Goal: Book appointment/travel/reservation

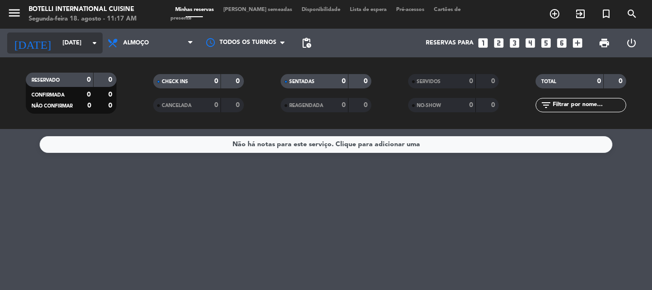
click at [90, 47] on icon "arrow_drop_down" at bounding box center [94, 42] width 11 height 11
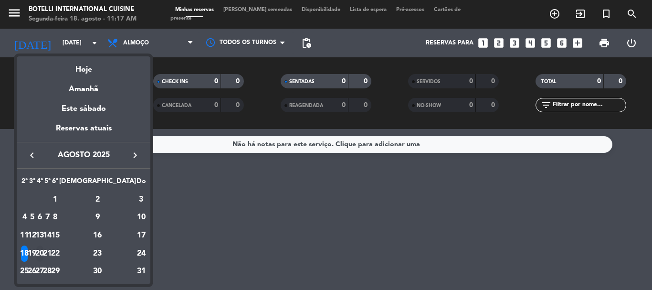
click at [43, 253] on div "20" at bounding box center [39, 253] width 7 height 16
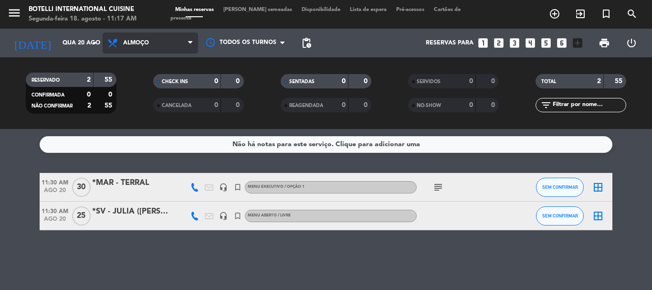
click at [170, 44] on span "Almoço" at bounding box center [150, 42] width 95 height 21
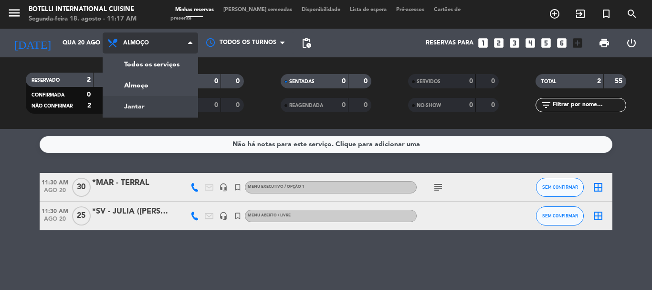
click at [137, 101] on div "menu Botelli International Cuisine Segunda-feira 18. agosto - 11:17 AM Minhas r…" at bounding box center [326, 64] width 652 height 129
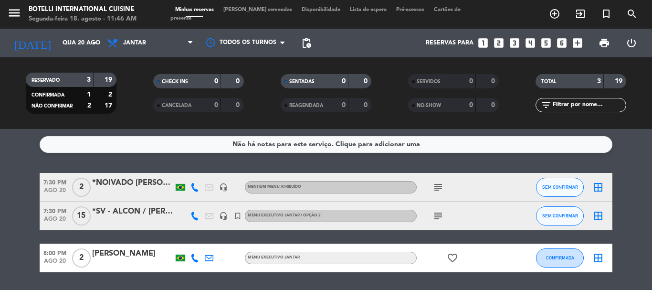
click at [62, 160] on div "Não há notas para este serviço. Clique para adicionar uma 7:30 PM [DATE] 2 *NOI…" at bounding box center [326, 209] width 652 height 161
click at [94, 45] on icon "arrow_drop_down" at bounding box center [94, 42] width 11 height 11
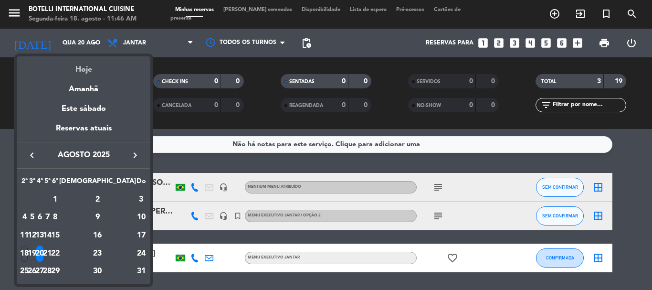
click at [87, 70] on div "Hoje" at bounding box center [84, 66] width 134 height 20
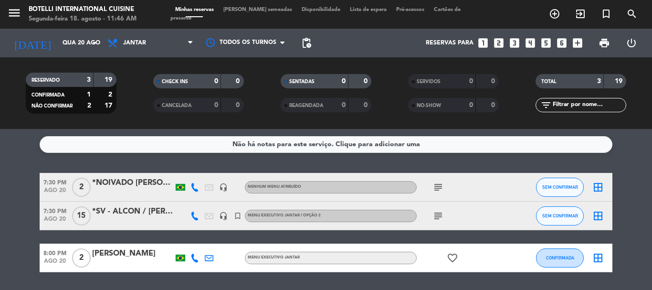
type input "[DATE]"
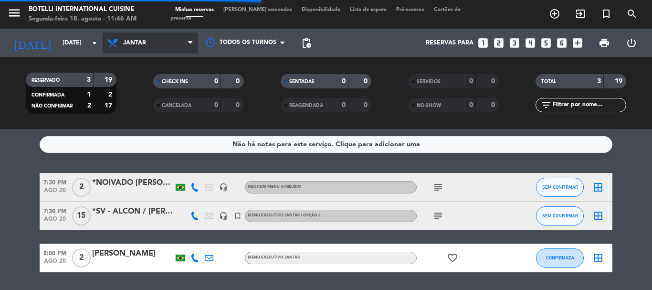
click at [142, 44] on span "Jantar" at bounding box center [134, 43] width 23 height 7
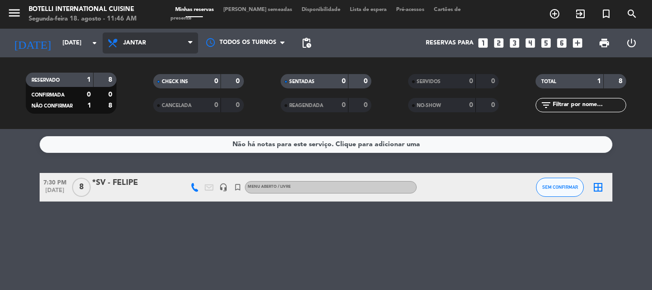
click at [133, 40] on span "Jantar" at bounding box center [134, 43] width 23 height 7
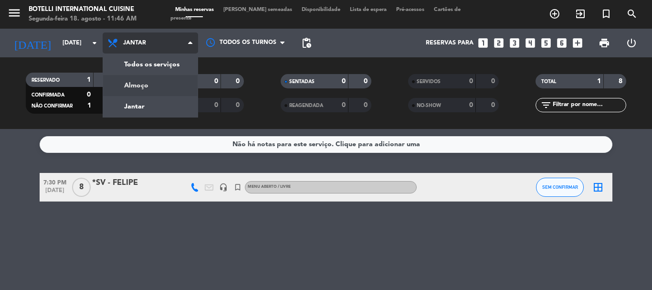
click at [134, 88] on div "menu Botelli International Cuisine Segunda-feira 18. agosto - 11:46 AM Minhas r…" at bounding box center [326, 64] width 652 height 129
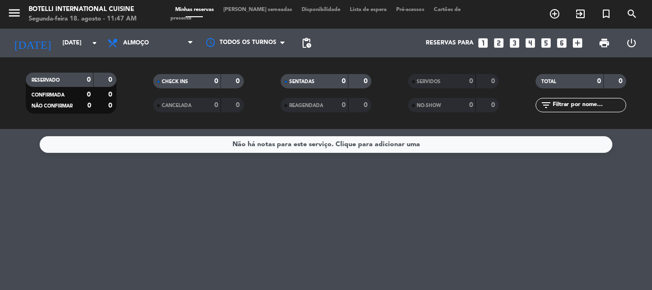
click at [561, 45] on icon "looks_6" at bounding box center [561, 43] width 12 height 12
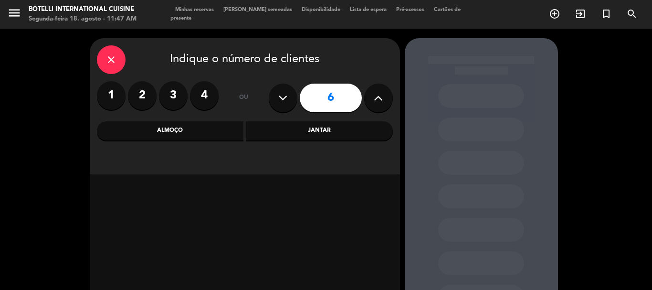
click at [185, 138] on div "Almoço" at bounding box center [170, 130] width 147 height 19
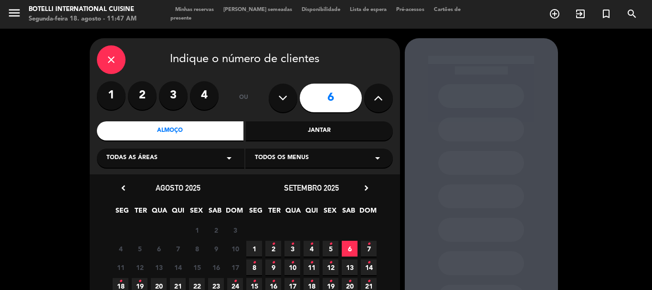
scroll to position [95, 0]
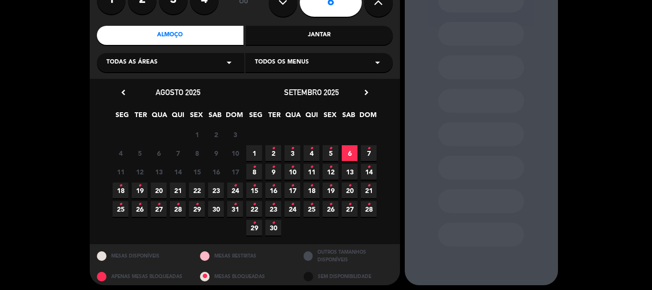
click at [122, 191] on span "18 •" at bounding box center [121, 190] width 16 height 16
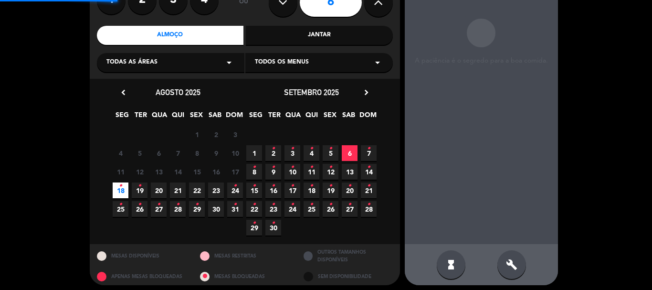
scroll to position [38, 0]
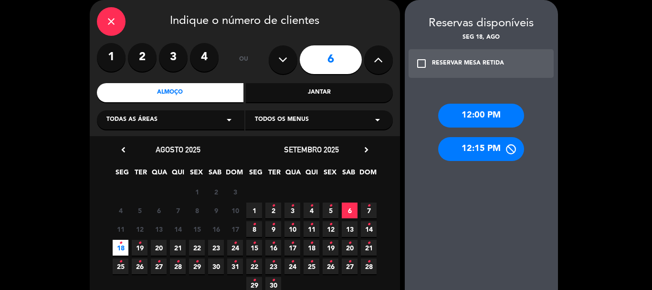
click at [475, 152] on div "12:15 PM" at bounding box center [481, 149] width 86 height 24
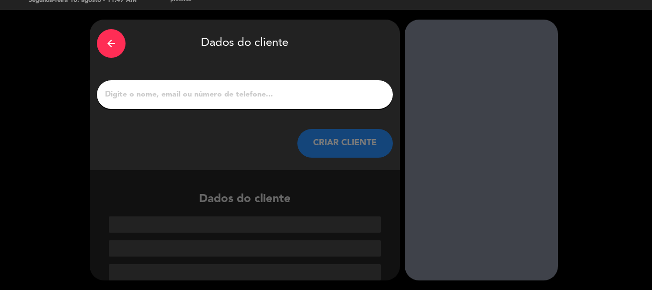
click at [190, 96] on input "1" at bounding box center [245, 94] width 282 height 13
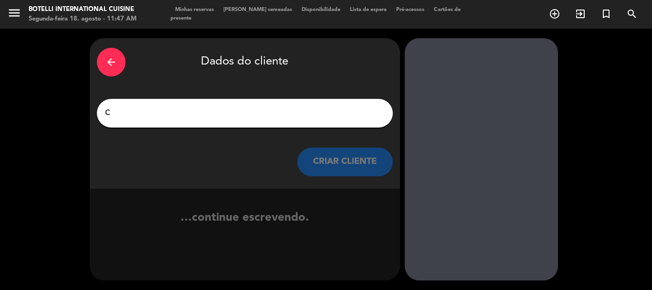
scroll to position [0, 0]
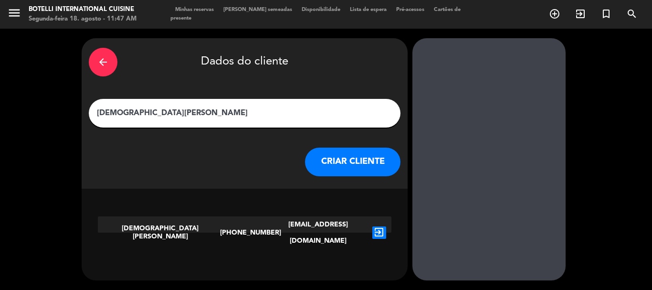
type input "[DEMOGRAPHIC_DATA][PERSON_NAME]"
click at [167, 227] on div "[DEMOGRAPHIC_DATA][PERSON_NAME]" at bounding box center [159, 232] width 122 height 32
click at [373, 226] on icon "exit_to_app" at bounding box center [379, 232] width 14 height 12
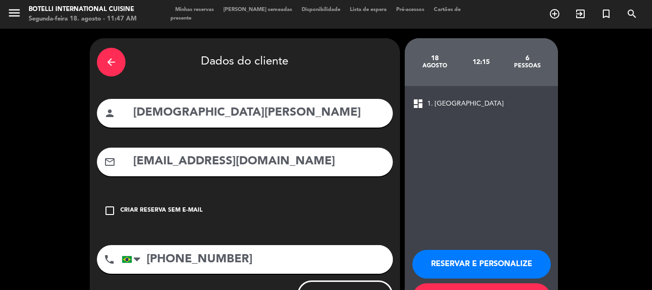
scroll to position [43, 0]
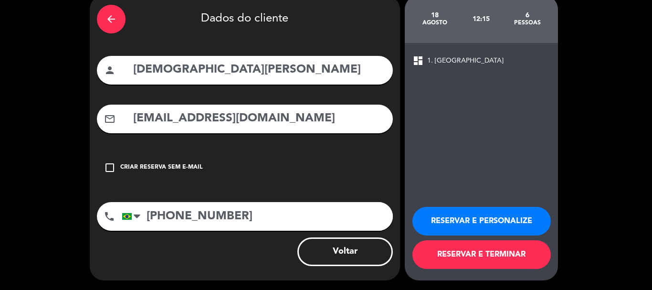
click at [469, 253] on button "RESERVAR E TERMINAR" at bounding box center [481, 254] width 138 height 29
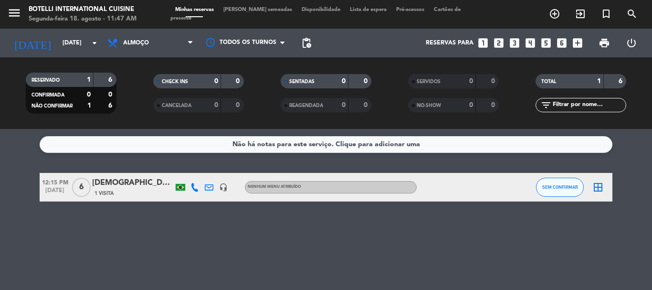
click at [124, 192] on div "1 Visita" at bounding box center [132, 193] width 81 height 8
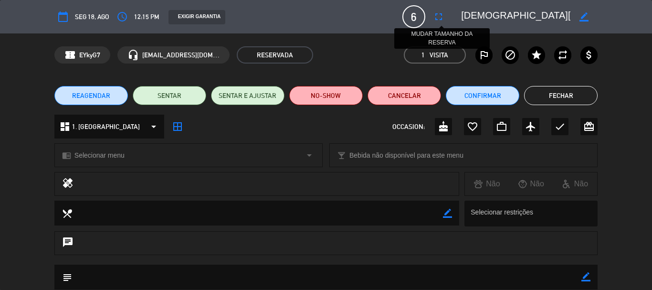
click at [441, 17] on icon "fullscreen" at bounding box center [438, 16] width 11 height 11
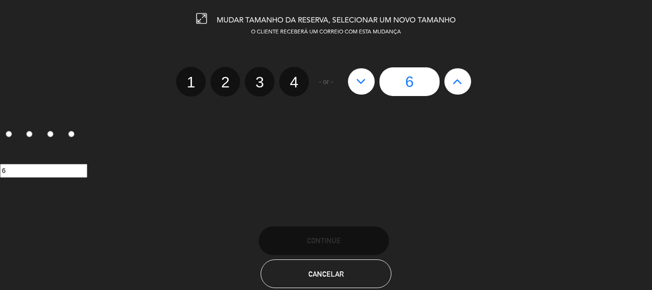
click at [458, 81] on icon at bounding box center [457, 80] width 10 height 15
type input "7"
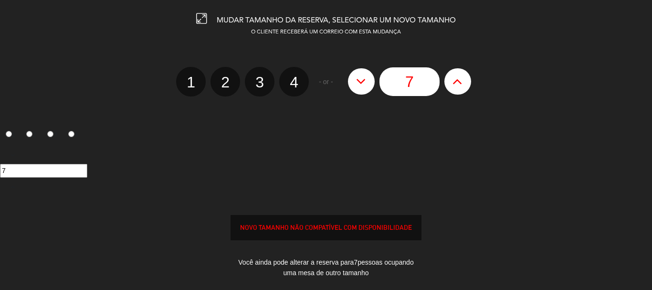
click at [458, 81] on icon at bounding box center [457, 80] width 10 height 15
type input "8"
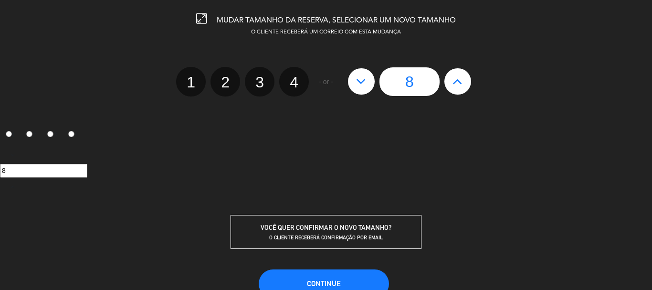
scroll to position [62, 0]
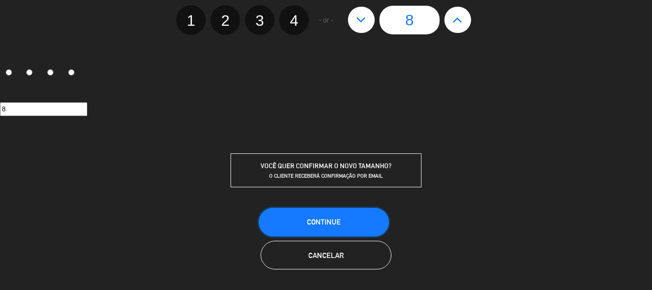
click at [303, 229] on button "CONTINUE" at bounding box center [324, 222] width 130 height 29
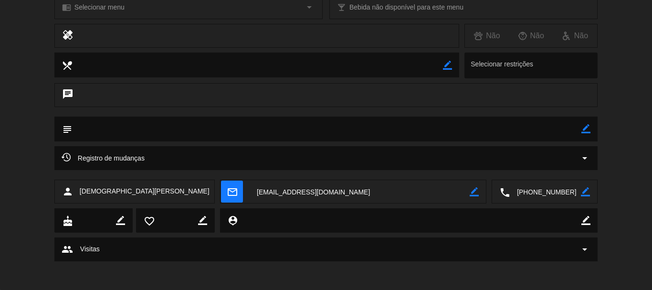
scroll to position [0, 0]
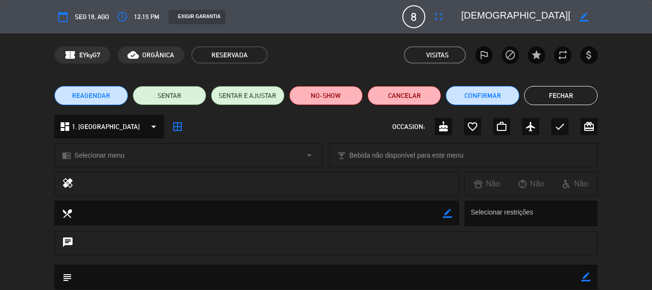
click at [559, 98] on button "Fechar" at bounding box center [560, 95] width 73 height 19
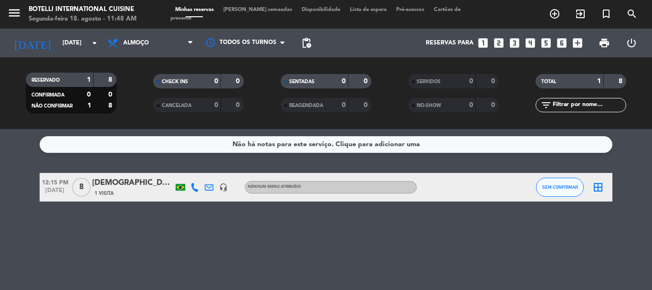
click at [563, 42] on icon "looks_6" at bounding box center [561, 43] width 12 height 12
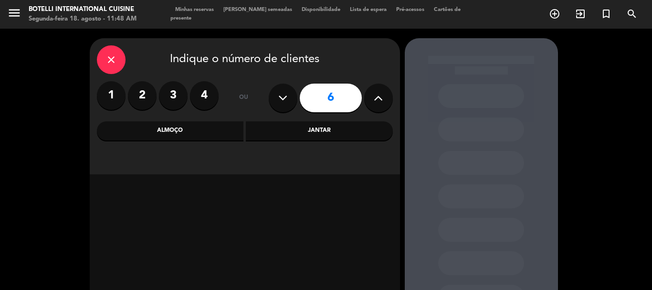
click at [167, 131] on div "Almoço" at bounding box center [170, 130] width 147 height 19
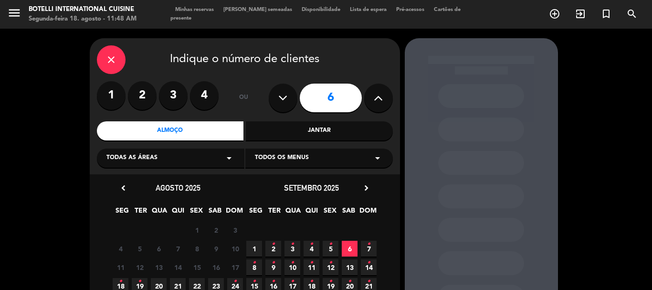
click at [119, 282] on icon "•" at bounding box center [120, 280] width 3 height 15
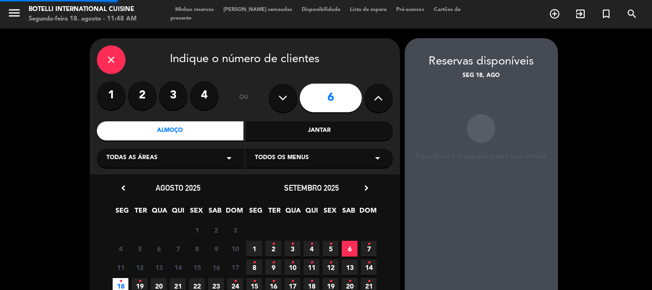
scroll to position [38, 0]
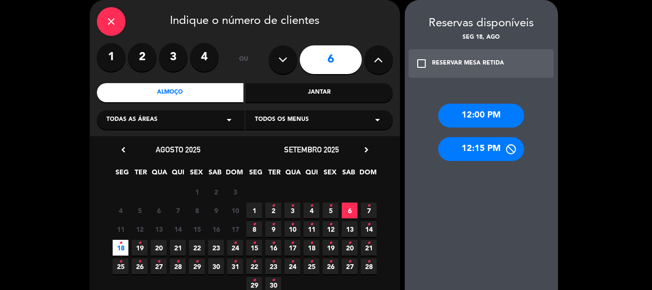
click at [474, 120] on div "12:00 PM" at bounding box center [481, 116] width 86 height 24
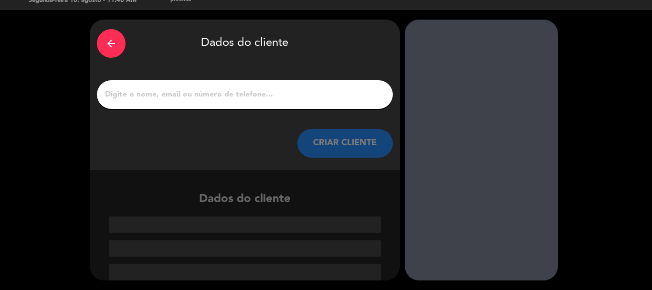
scroll to position [19, 0]
click at [166, 107] on div at bounding box center [245, 94] width 296 height 29
click at [152, 97] on input "1" at bounding box center [245, 94] width 282 height 13
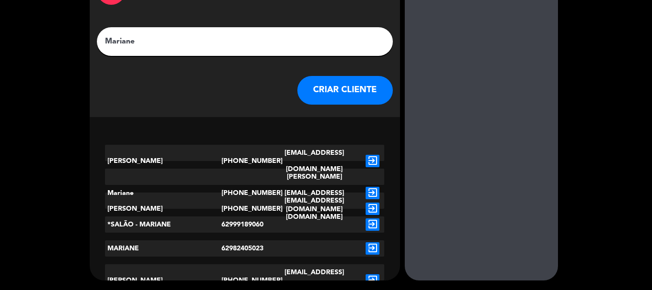
scroll to position [0, 0]
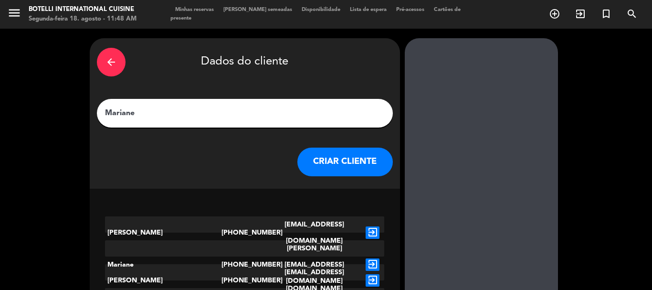
click at [105, 111] on input "Mariane" at bounding box center [245, 112] width 282 height 13
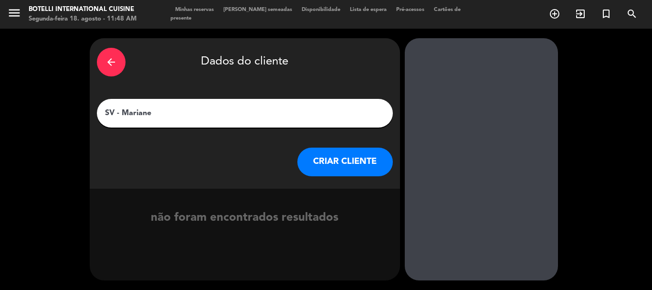
click at [168, 110] on input "SV - Mariane" at bounding box center [245, 112] width 282 height 13
type input "SV - Mariane (Corporativo)"
click at [345, 159] on button "CRIAR CLIENTE" at bounding box center [344, 161] width 95 height 29
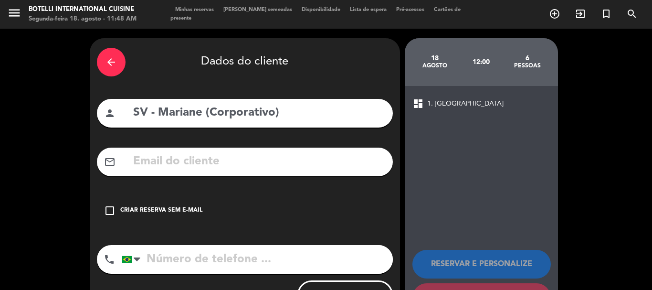
click at [108, 210] on icon "check_box_outline_blank" at bounding box center [109, 210] width 11 height 11
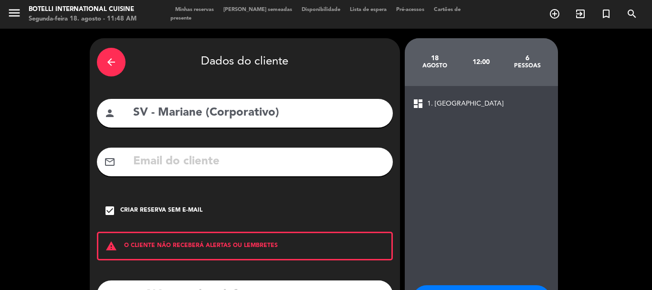
scroll to position [78, 0]
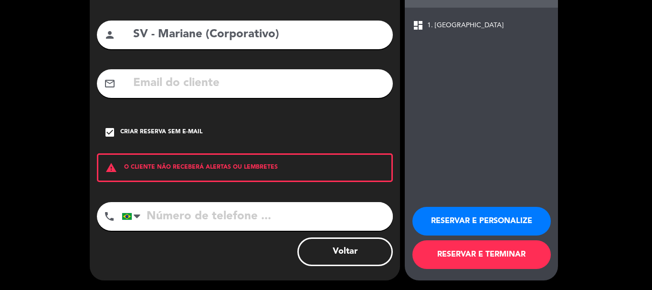
click at [155, 210] on input "tel" at bounding box center [257, 216] width 271 height 29
type input "62984123005"
click at [446, 225] on button "RESERVAR E PERSONALIZE" at bounding box center [481, 221] width 138 height 29
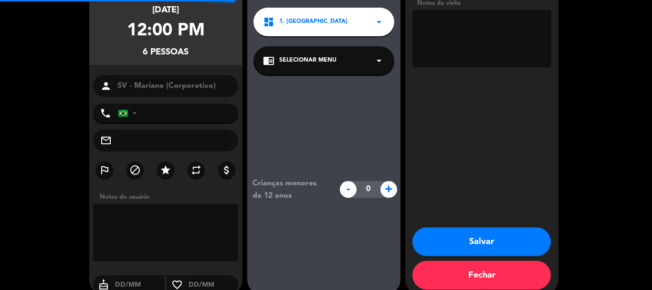
type input "[PHONE_NUMBER]"
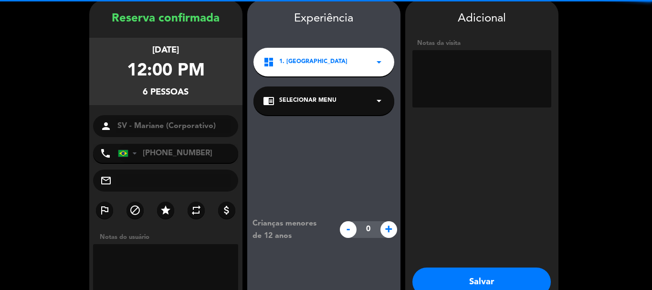
click at [338, 57] on div "dashboard 1. Salão arrow_drop_down" at bounding box center [323, 62] width 141 height 29
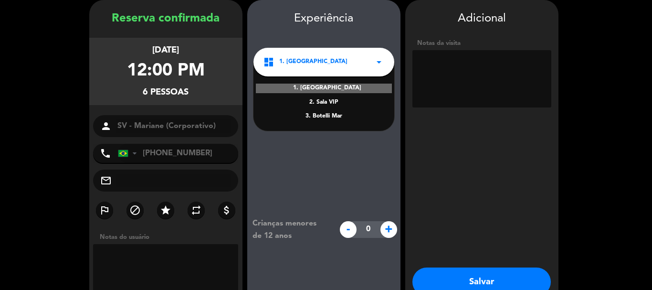
click at [325, 100] on div "2. Sala VIP" at bounding box center [324, 103] width 122 height 10
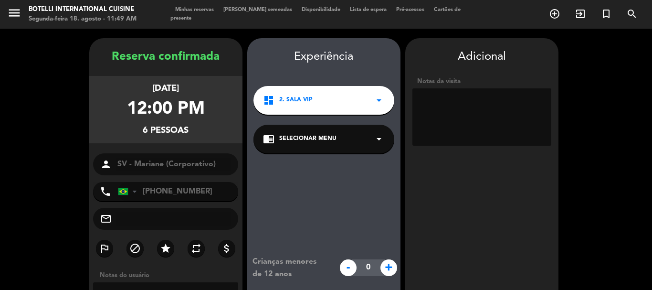
scroll to position [92, 0]
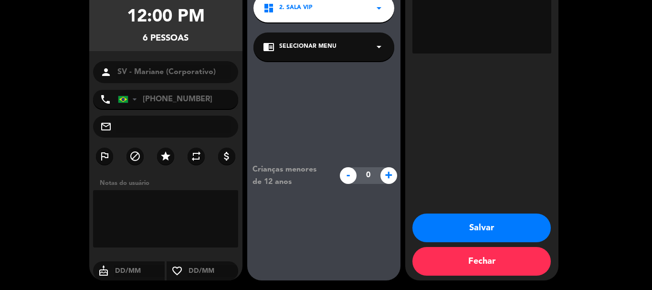
click at [489, 229] on button "Salvar" at bounding box center [481, 227] width 138 height 29
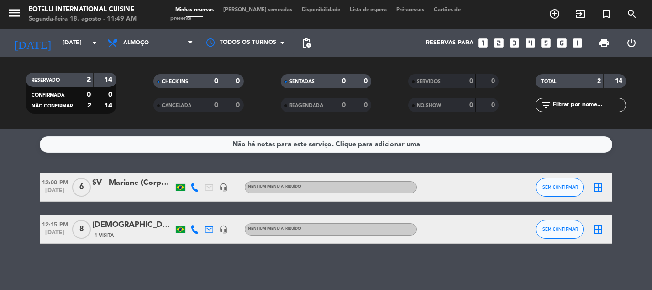
click at [106, 181] on div "SV - Mariane (Corporativo)" at bounding box center [132, 183] width 81 height 12
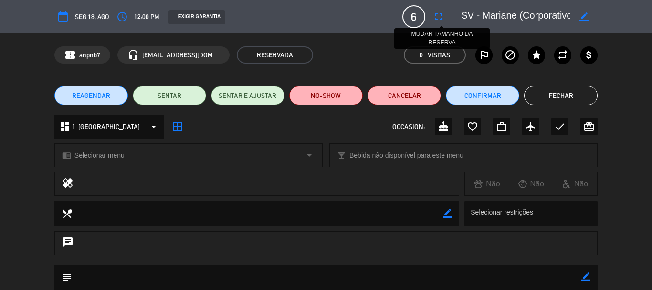
click at [436, 19] on icon "fullscreen" at bounding box center [438, 16] width 11 height 11
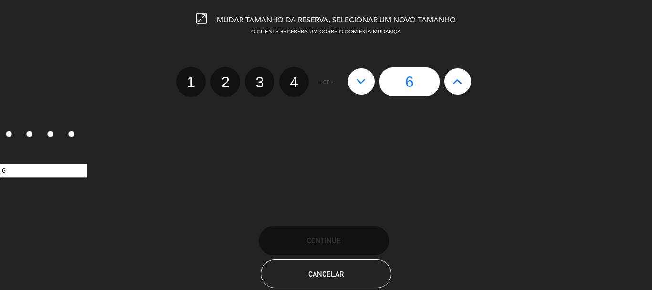
click at [457, 81] on icon at bounding box center [457, 80] width 10 height 15
type input "7"
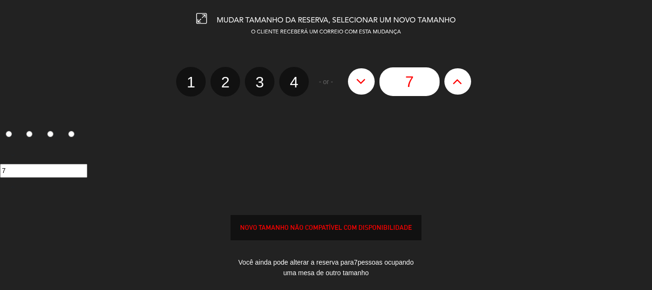
click at [457, 81] on icon at bounding box center [457, 80] width 10 height 15
type input "8"
click at [457, 81] on icon at bounding box center [457, 80] width 10 height 15
type input "9"
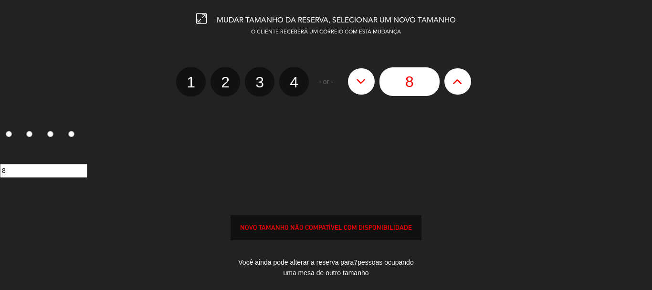
type input "9"
click at [457, 81] on icon at bounding box center [457, 80] width 10 height 15
type input "10"
click at [457, 81] on icon at bounding box center [457, 80] width 10 height 15
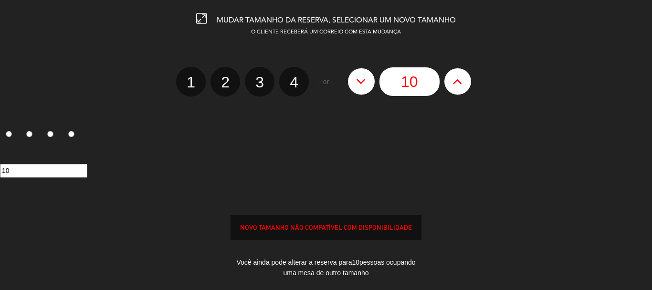
type input "11"
click at [457, 81] on icon at bounding box center [457, 80] width 10 height 15
type input "12"
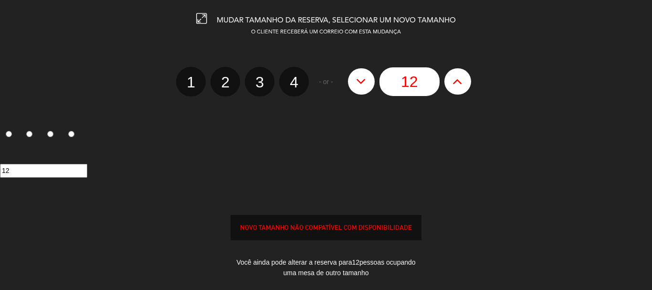
click at [457, 81] on icon at bounding box center [457, 80] width 10 height 15
type input "13"
click at [457, 81] on icon at bounding box center [457, 80] width 10 height 15
type input "14"
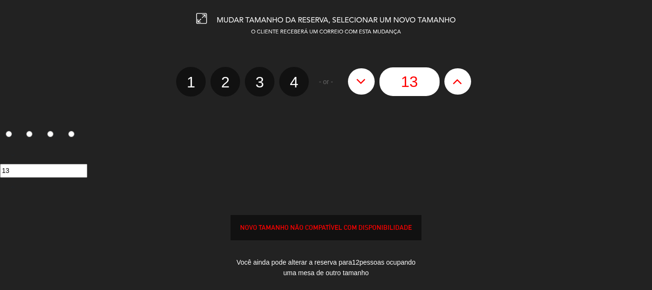
type input "14"
click at [457, 81] on icon at bounding box center [457, 80] width 10 height 15
type input "15"
click at [457, 81] on icon at bounding box center [457, 80] width 10 height 15
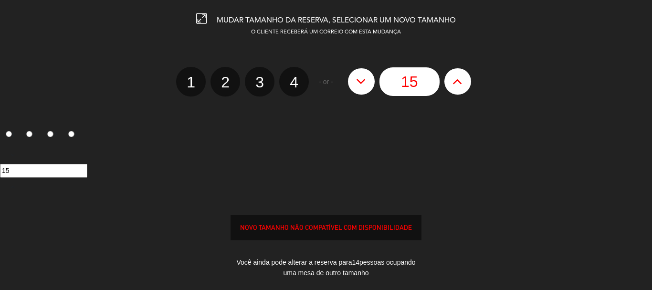
type input "16"
click at [457, 81] on icon at bounding box center [457, 80] width 10 height 15
type input "17"
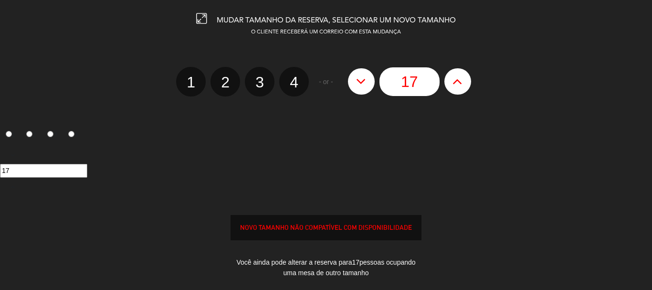
click at [457, 81] on icon at bounding box center [457, 80] width 10 height 15
type input "18"
click at [457, 81] on icon at bounding box center [457, 80] width 10 height 15
type input "19"
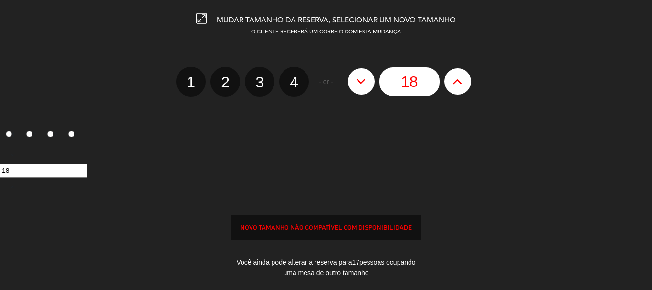
type input "19"
click at [457, 81] on icon at bounding box center [457, 80] width 10 height 15
type input "20"
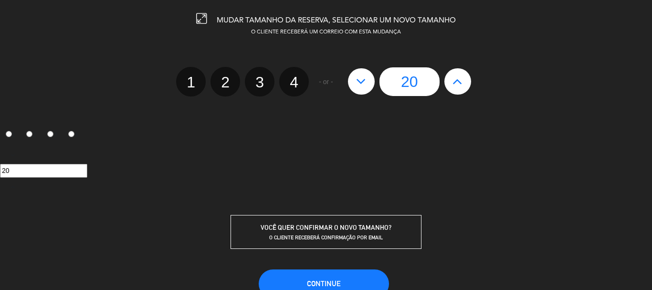
scroll to position [48, 0]
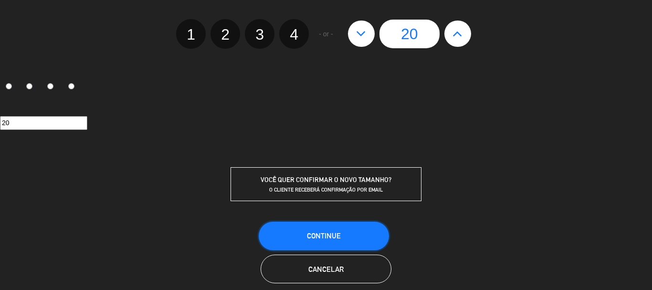
click at [325, 237] on span "CONTINUE" at bounding box center [324, 235] width 34 height 8
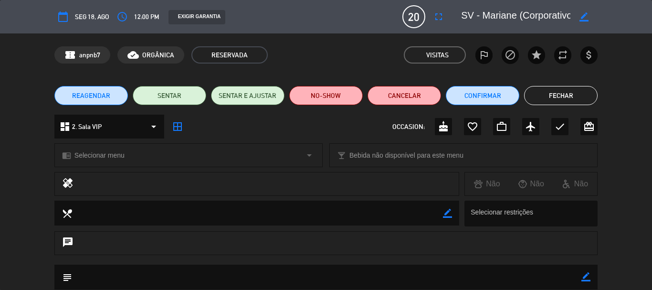
scroll to position [119, 0]
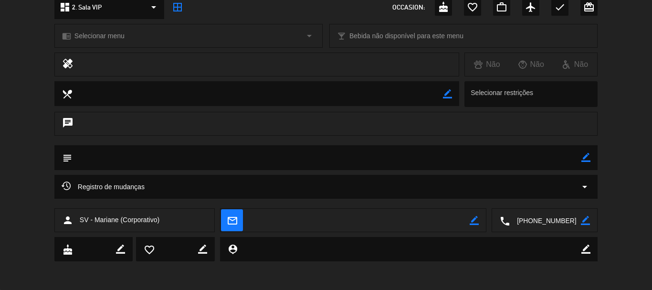
click at [113, 126] on div "chat" at bounding box center [325, 124] width 543 height 24
click at [588, 158] on icon "border_color" at bounding box center [585, 157] width 9 height 9
click at [92, 159] on textarea at bounding box center [326, 157] width 509 height 24
type textarea "p"
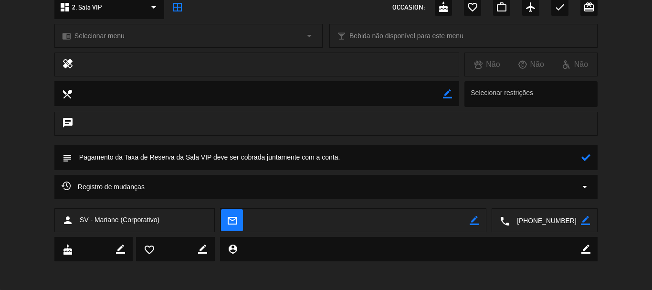
type textarea "Pagamento da Taxa de Reserva da Sala VIP deve ser cobrada juntamente com a cont…"
click at [587, 154] on icon at bounding box center [585, 157] width 9 height 9
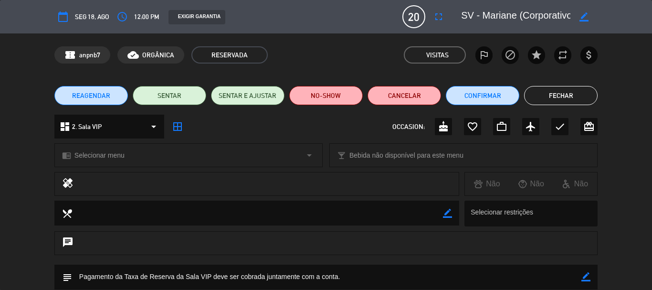
click at [547, 96] on button "Fechar" at bounding box center [560, 95] width 73 height 19
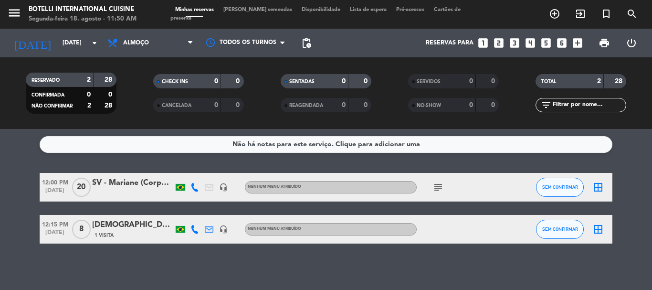
click at [113, 186] on div "SV - Mariane (Corporativo)" at bounding box center [132, 183] width 81 height 12
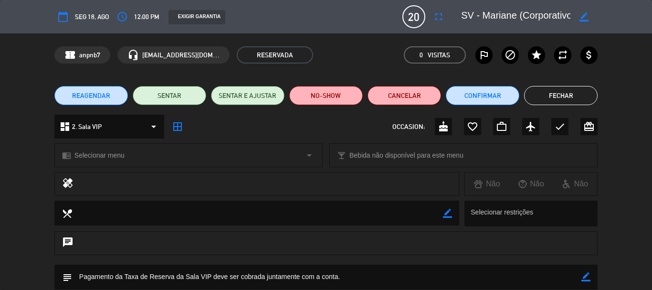
click at [541, 93] on button "Fechar" at bounding box center [560, 95] width 73 height 19
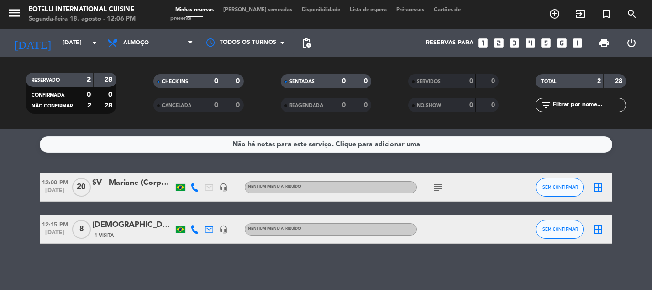
scroll to position [1, 0]
